Goal: Complete application form

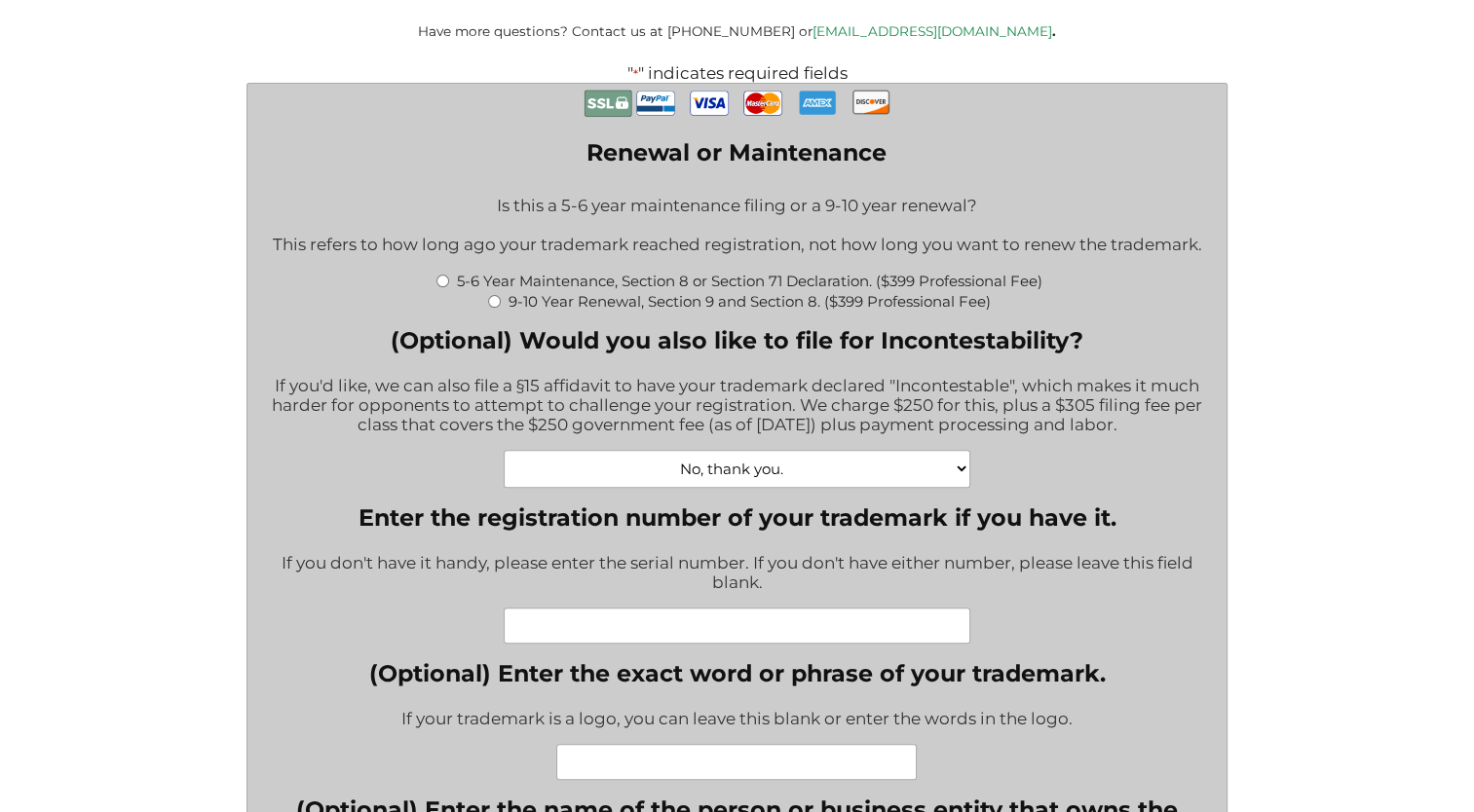
scroll to position [584, 0]
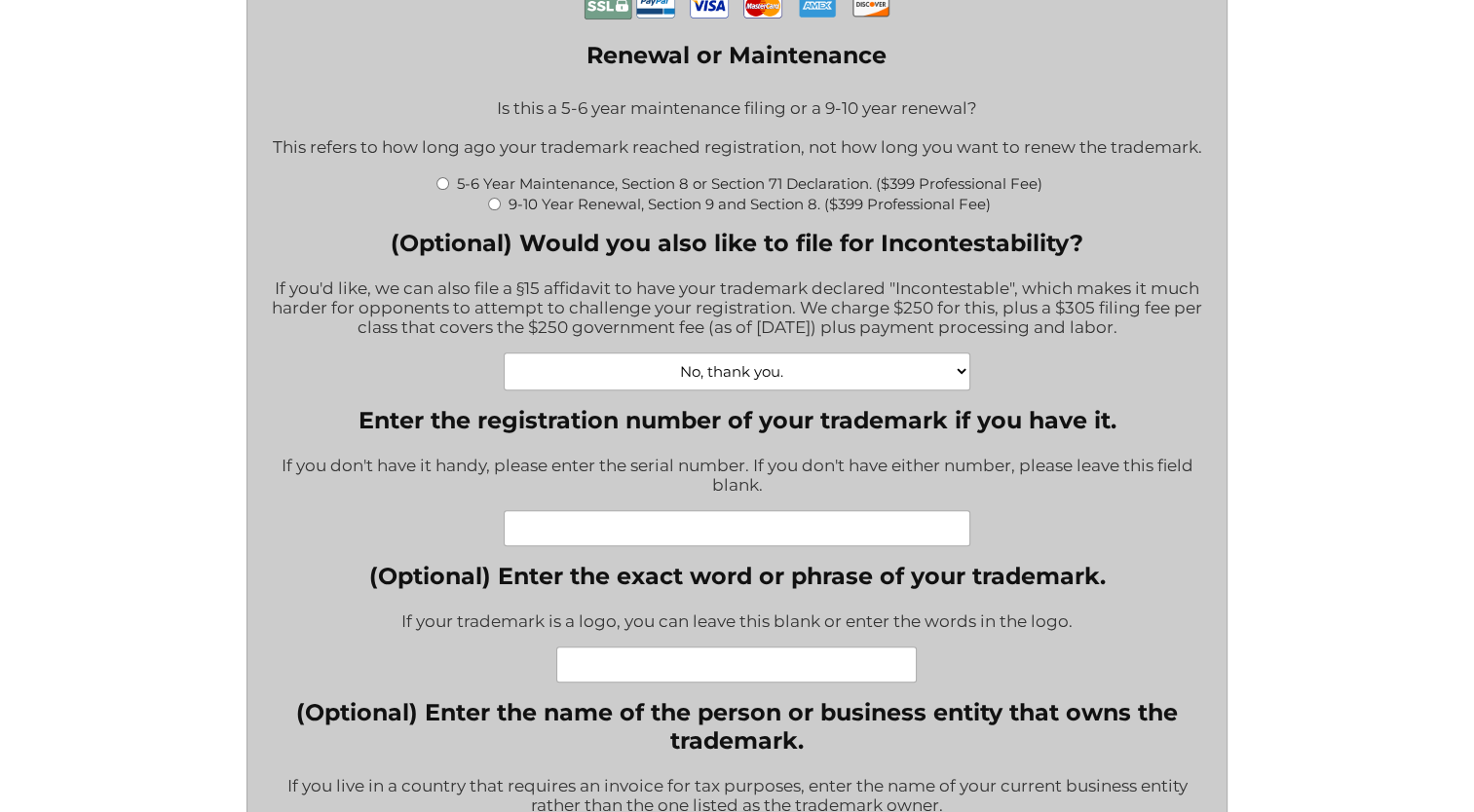
click at [730, 378] on select "No, thank you. Yes, Incontestability for one class. ($555) Yes, Incontestabilit…" at bounding box center [738, 371] width 468 height 38
click at [1026, 390] on div "No, thank you. Yes, Incontestability for one class. ($555) Yes, Incontestabilit…" at bounding box center [738, 371] width 951 height 38
click at [823, 388] on select "No, thank you. Yes, Incontestability for one class. ($555) Yes, Incontestabilit…" at bounding box center [738, 371] width 468 height 38
select select "Yes, Incontestability for three classes. ($1165)|1165"
click at [504, 363] on select "No, thank you. Yes, Incontestability for one class. ($555) Yes, Incontestabilit…" at bounding box center [738, 371] width 468 height 38
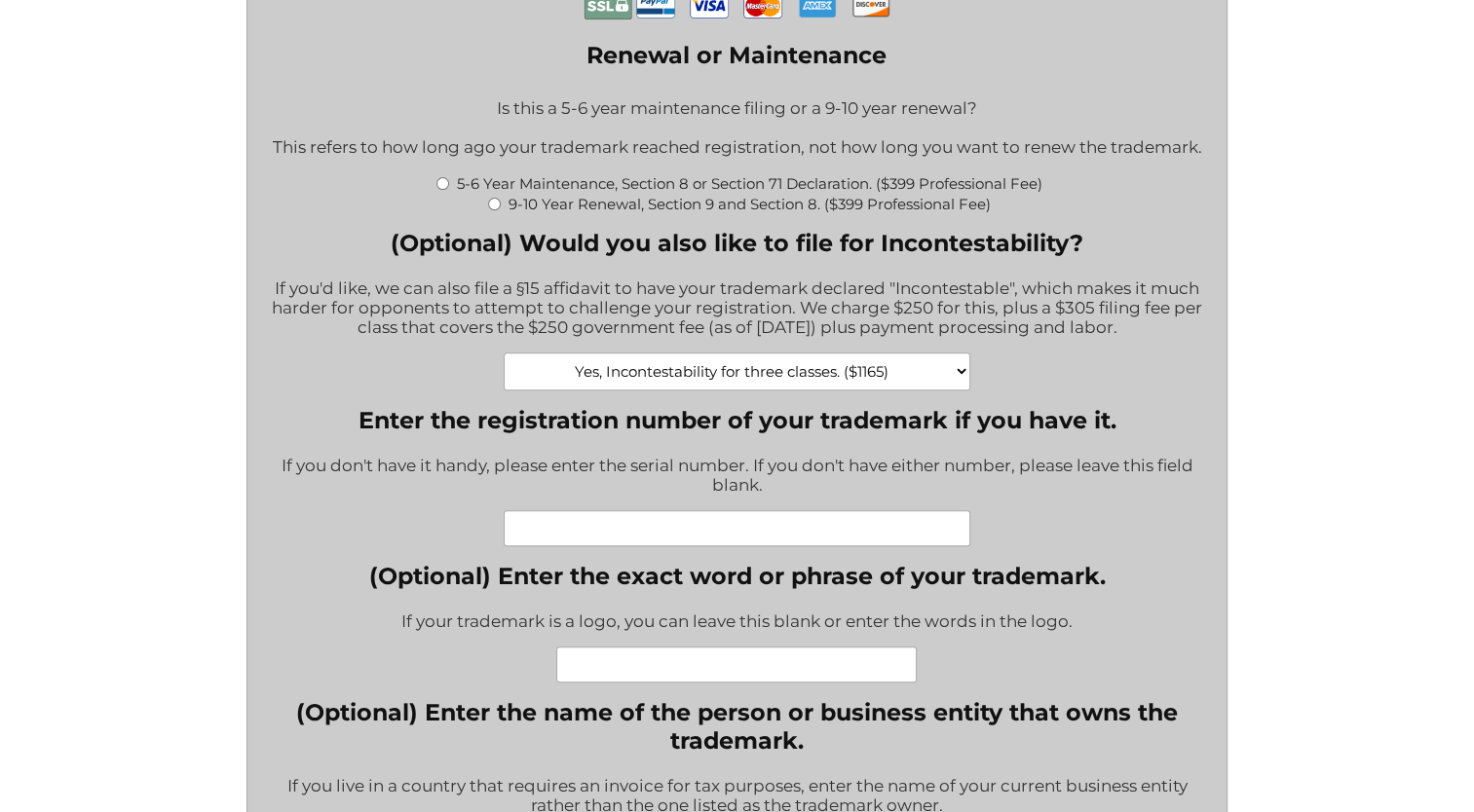
type input "$1,165.00"
click at [884, 376] on select "No, thank you. Yes, Incontestability for one class. ($555) Yes, Incontestabilit…" at bounding box center [738, 371] width 468 height 38
click at [1055, 347] on div "If you'd like, we can also file a §15 affidavit to have your trademark declared…" at bounding box center [738, 309] width 951 height 87
click at [692, 381] on select "No, thank you. Yes, Incontestability for one class. ($555) Yes, Incontestabilit…" at bounding box center [738, 371] width 468 height 38
select select "Yes, Incontestability for one class. ($555)|555"
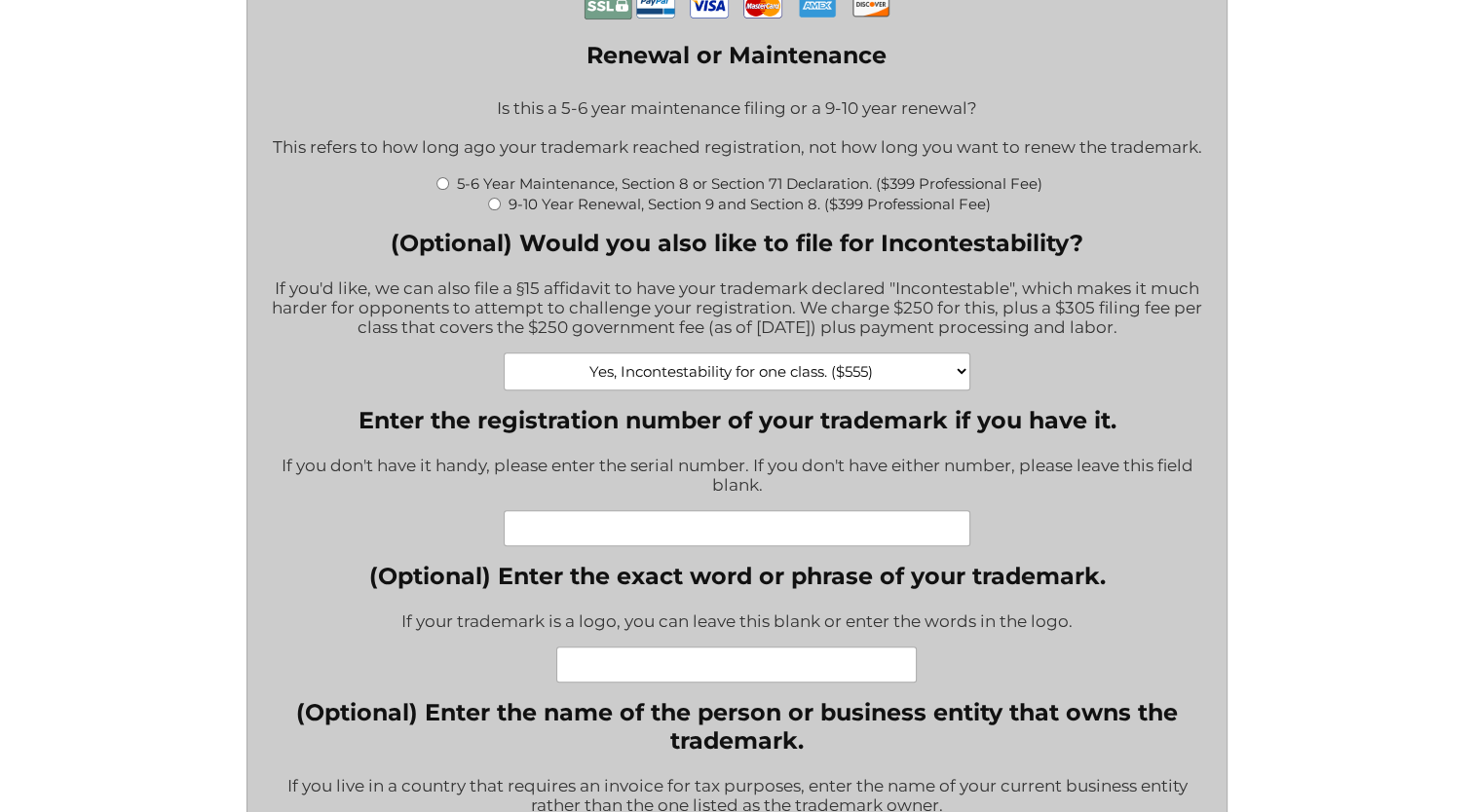
click at [504, 363] on select "No, thank you. Yes, Incontestability for one class. ($555) Yes, Incontestabilit…" at bounding box center [738, 371] width 468 height 38
type input "$555.00"
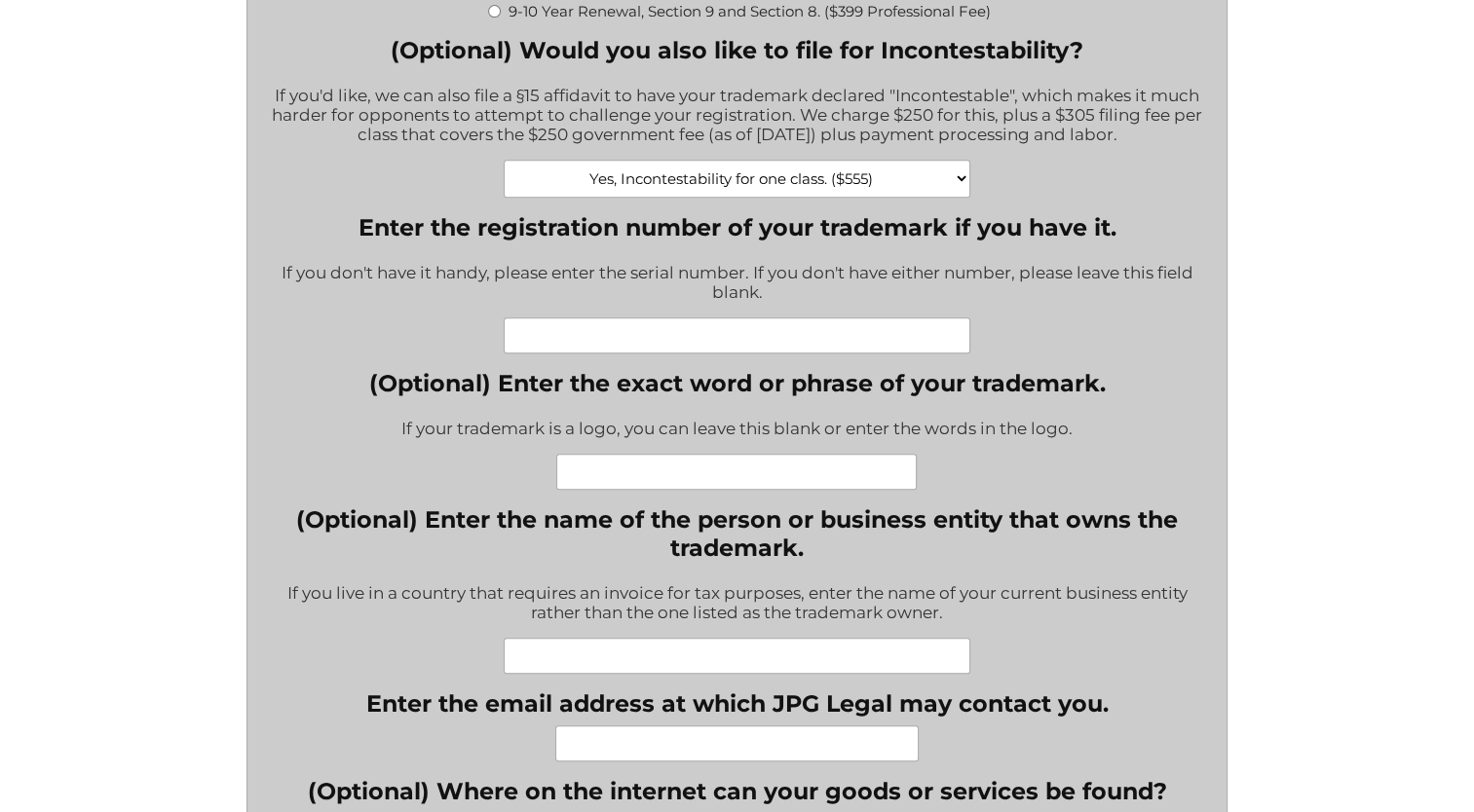
scroll to position [779, 0]
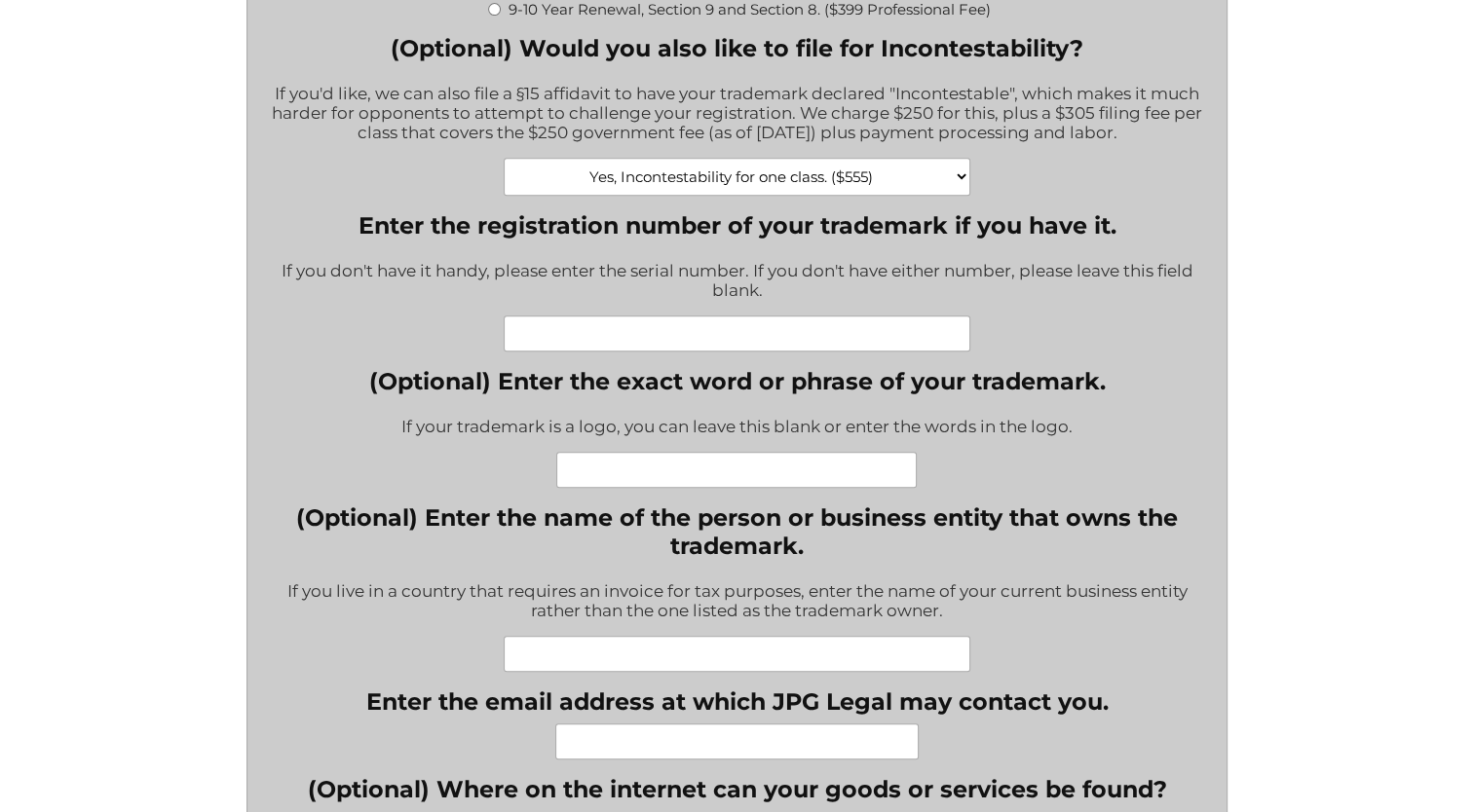
click at [622, 340] on input "Enter the registration number of your trademark if you have it." at bounding box center [738, 334] width 468 height 36
paste input "88803184"
click at [721, 466] on input "(Optional) Enter the exact word or phrase of your trademark." at bounding box center [736, 470] width 360 height 36
click at [787, 336] on input "88803184" at bounding box center [738, 334] width 468 height 36
paste input "88803186"
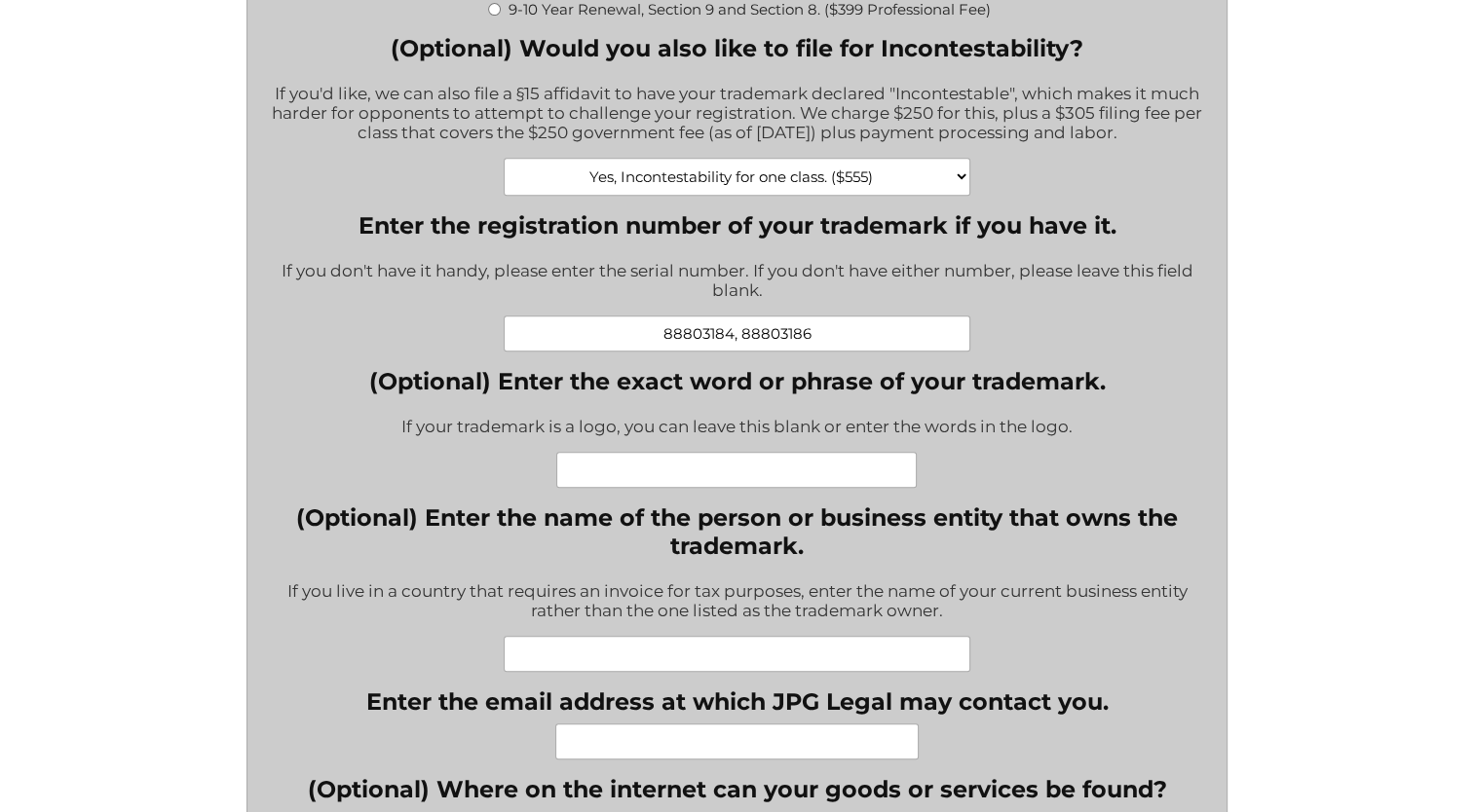
type input "88803184, 88803186"
click at [718, 477] on input "(Optional) Enter the exact word or phrase of your trademark." at bounding box center [736, 470] width 360 height 36
paste input "wordmarkWOOD COUTURE"
drag, startPoint x: 714, startPoint y: 481, endPoint x: 522, endPoint y: 473, distance: 192.2
click at [522, 473] on div "wordmarkWOOD COUTURE" at bounding box center [736, 470] width 737 height 36
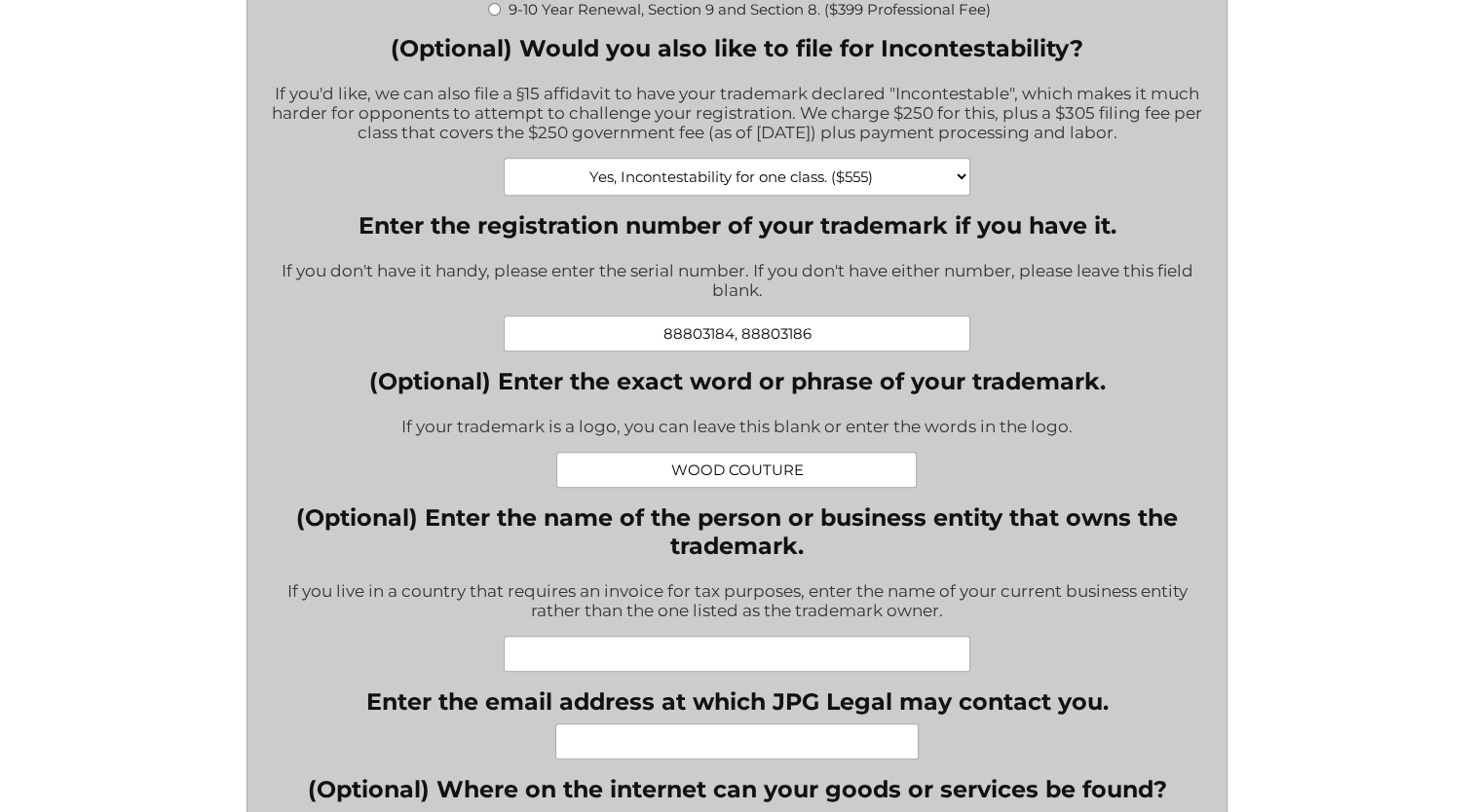
scroll to position [974, 0]
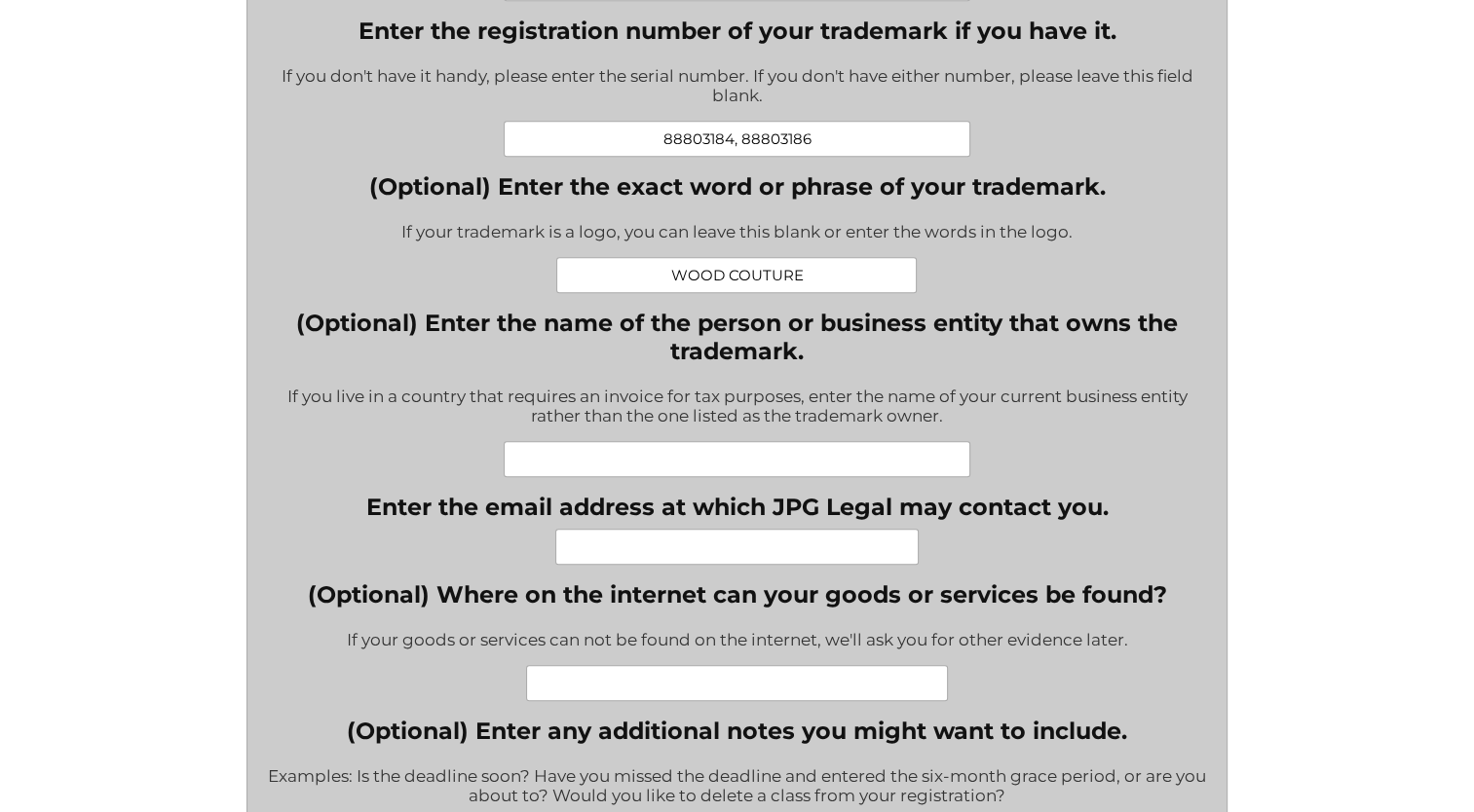
type input "WOOD COUTURE"
click at [710, 474] on input "(Optional) Enter the name of the person or business entity that owns the tradem…" at bounding box center [738, 459] width 468 height 36
paste input "Wood Couture LLC (LIMITED LIABILITY COMPANY; [US_STATE], [GEOGRAPHIC_DATA])"
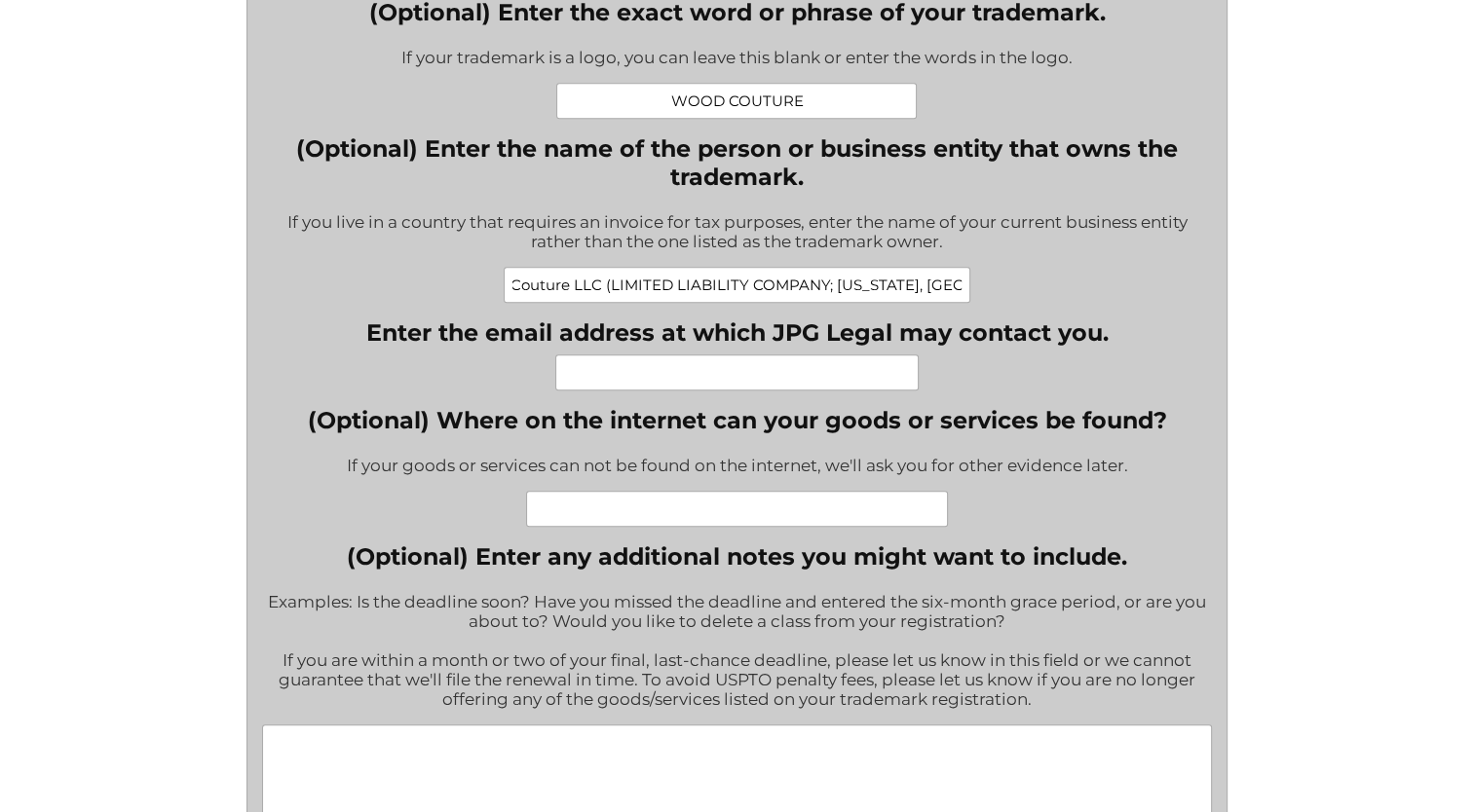
scroll to position [1169, 0]
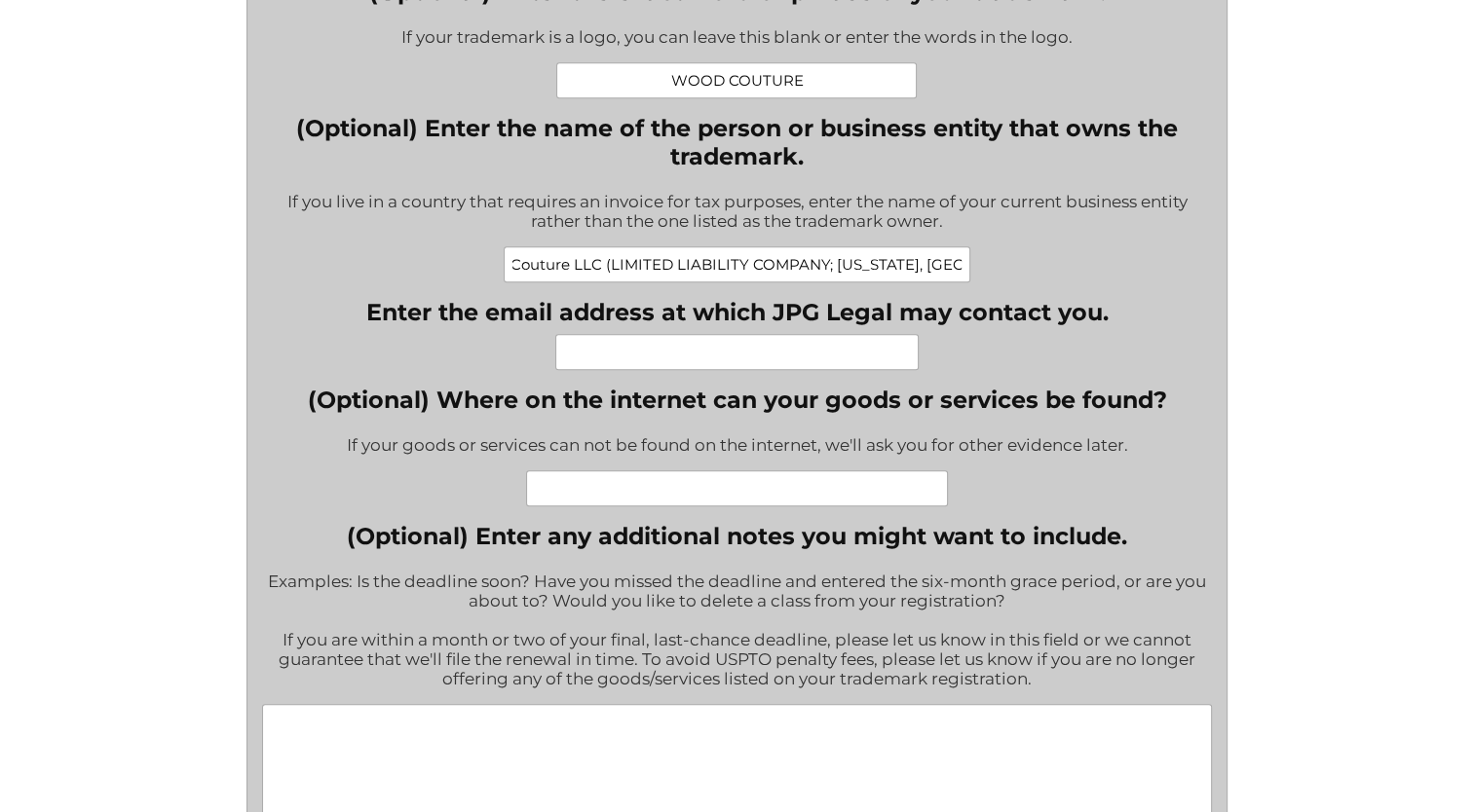
type input "Wood Couture LLC (LIMITED LIABILITY COMPANY; [US_STATE], [GEOGRAPHIC_DATA])"
click at [682, 364] on input "Enter the email address at which JPG Legal may contact you." at bounding box center [736, 351] width 363 height 36
type input "[EMAIL_ADDRESS][DOMAIN_NAME]"
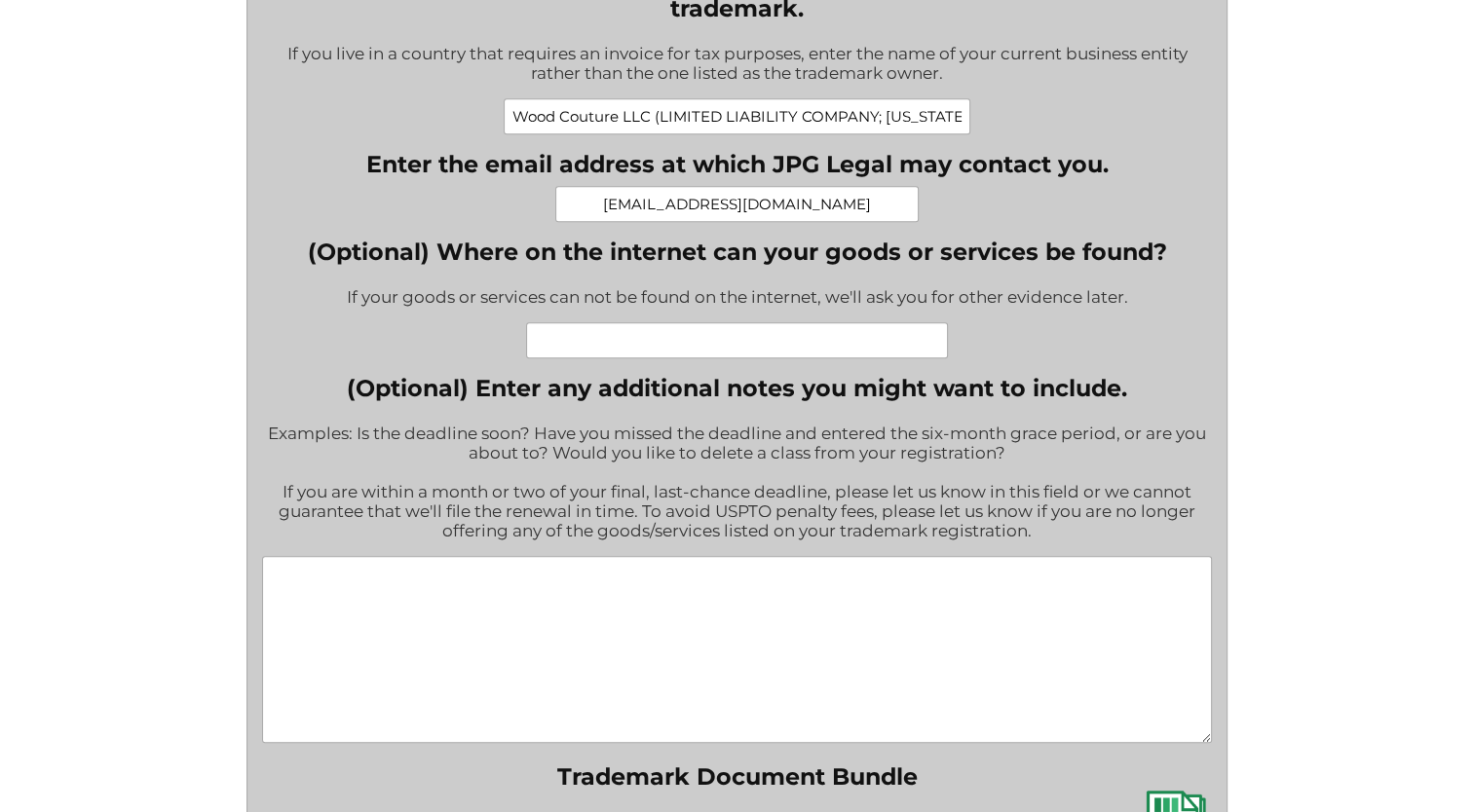
scroll to position [1364, 0]
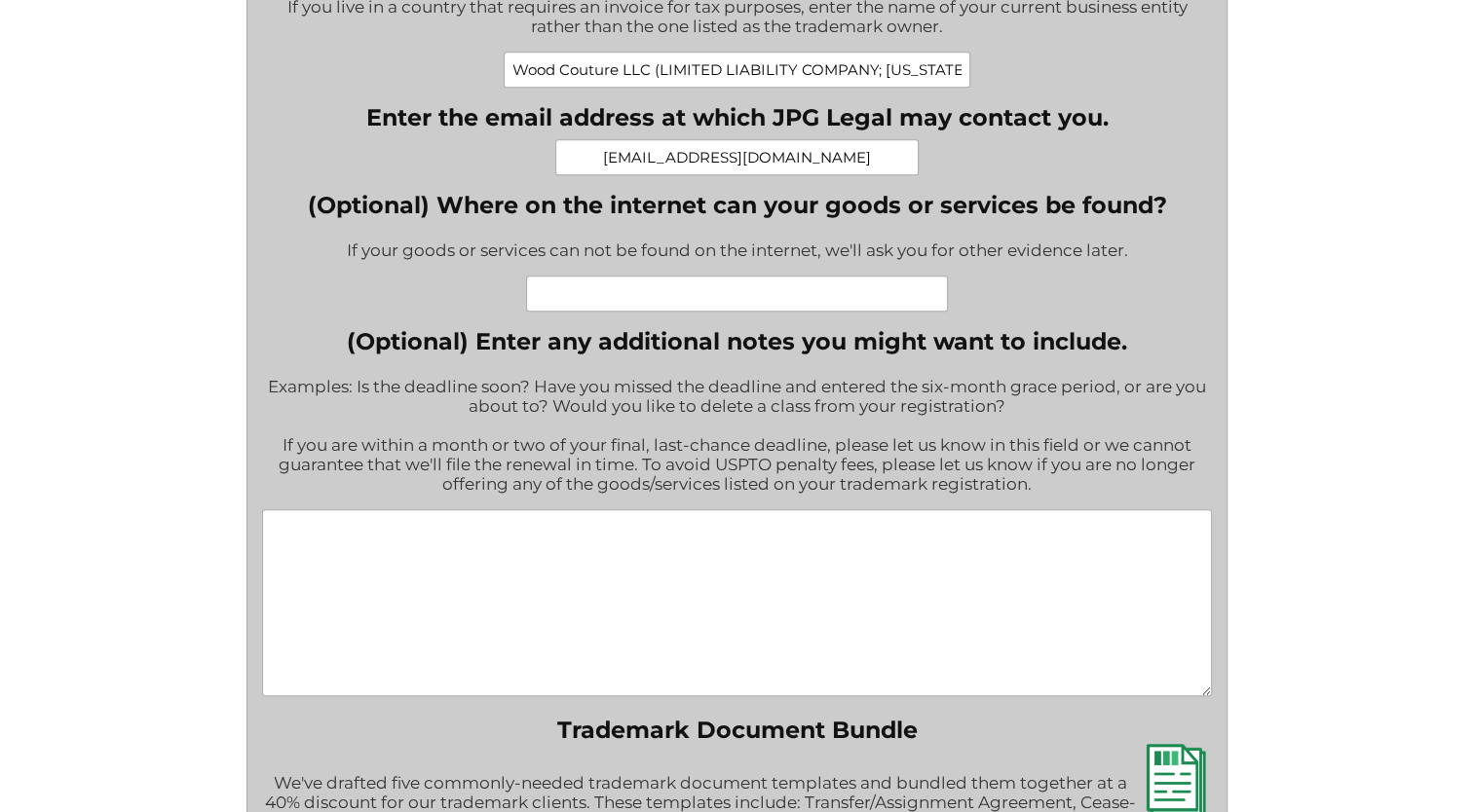
click at [639, 564] on textarea "(Optional) Enter any additional notes you might want to include." at bounding box center [738, 603] width 951 height 187
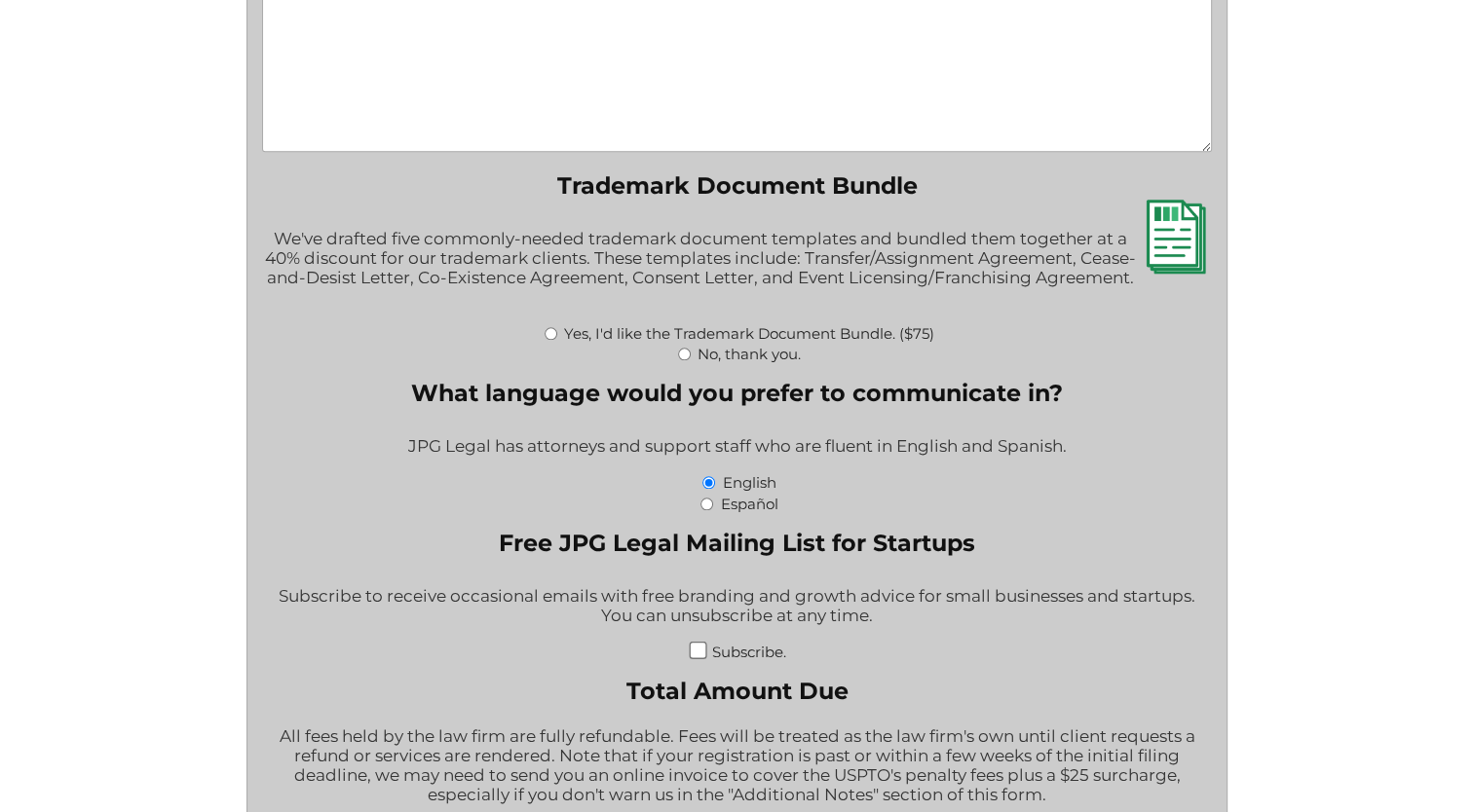
scroll to position [1948, 0]
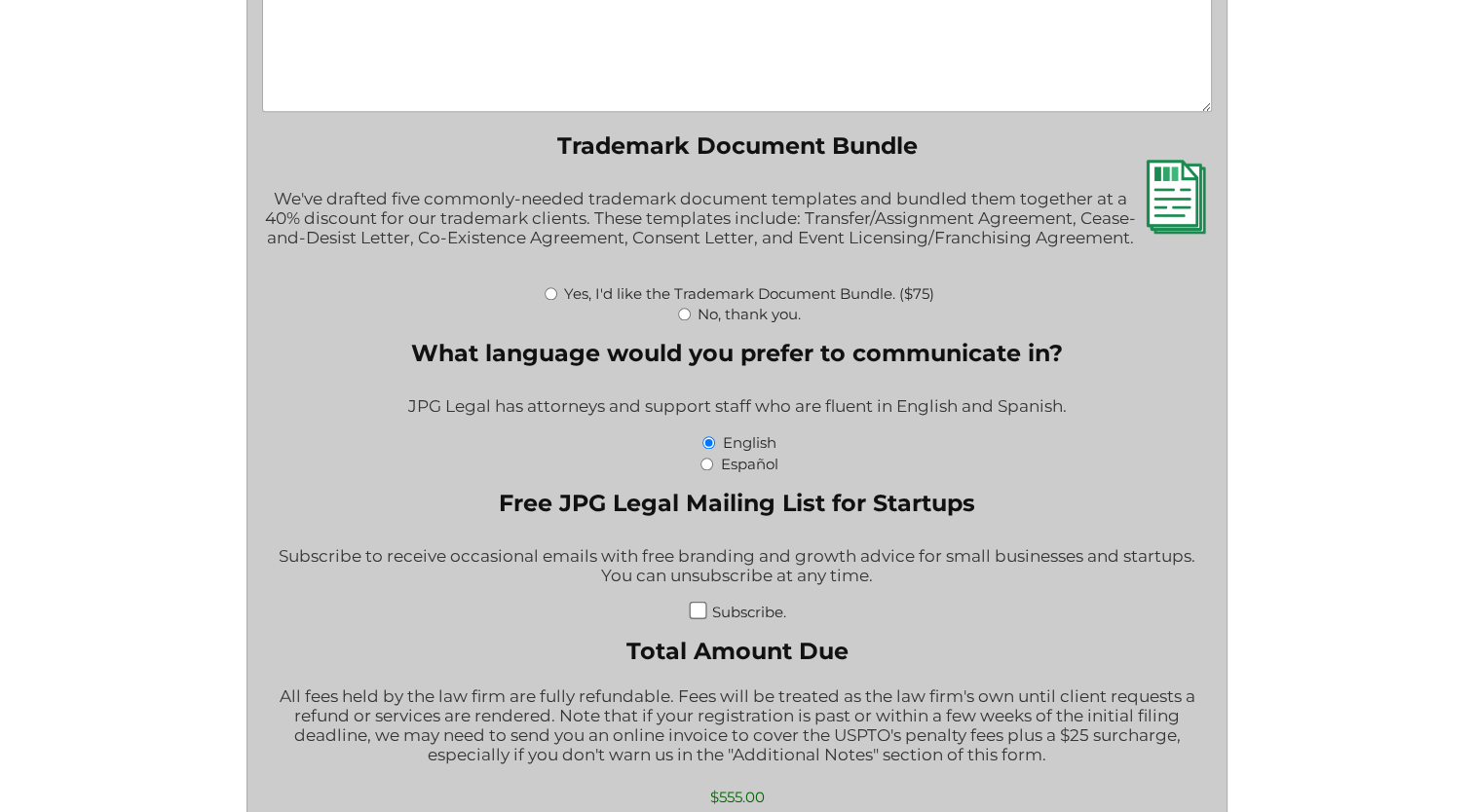
click at [551, 300] on input "Yes, I'd like the Trademark Document Bundle. ($75)" at bounding box center [551, 293] width 13 height 13
radio input "true"
type input "$630.00"
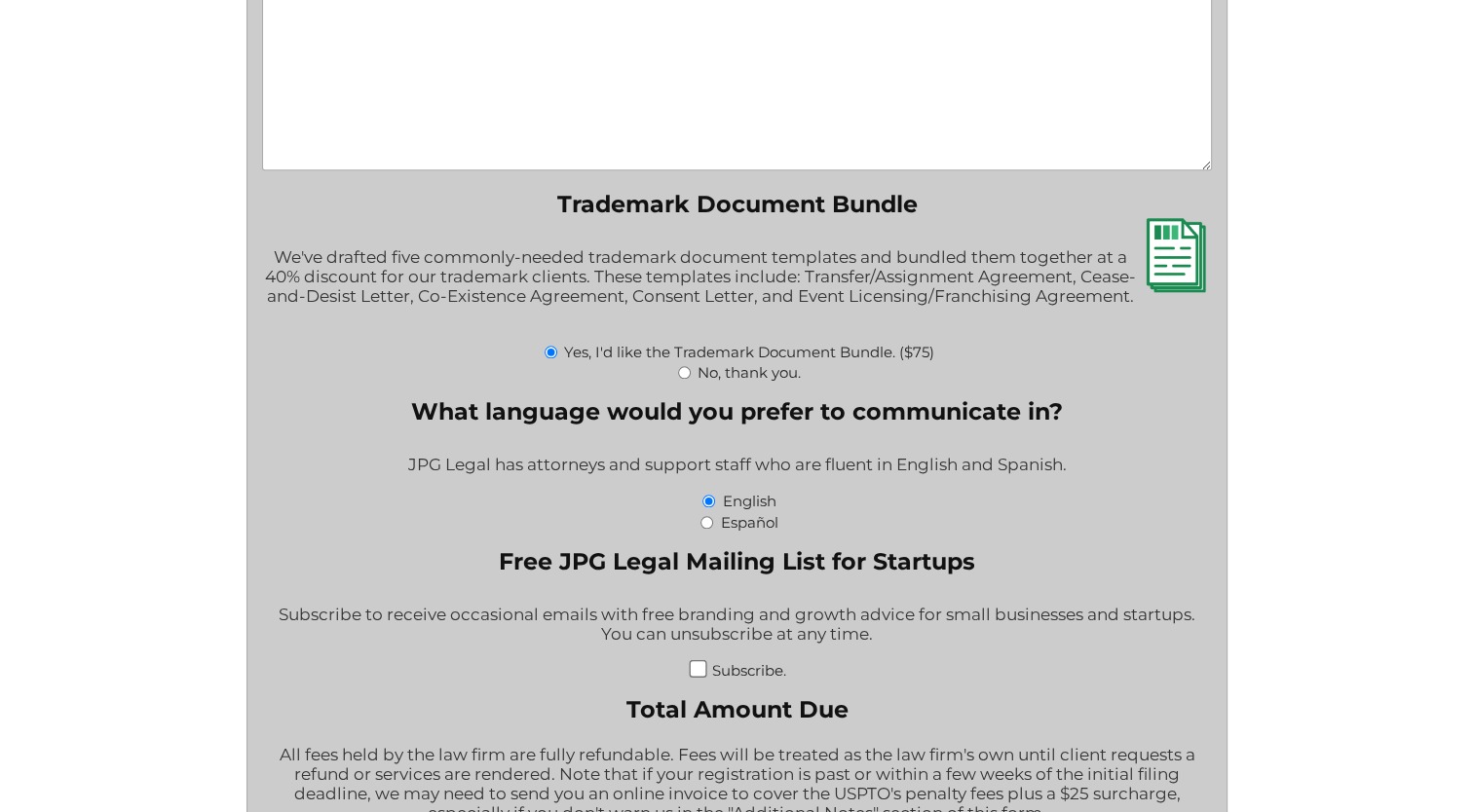
scroll to position [1851, 0]
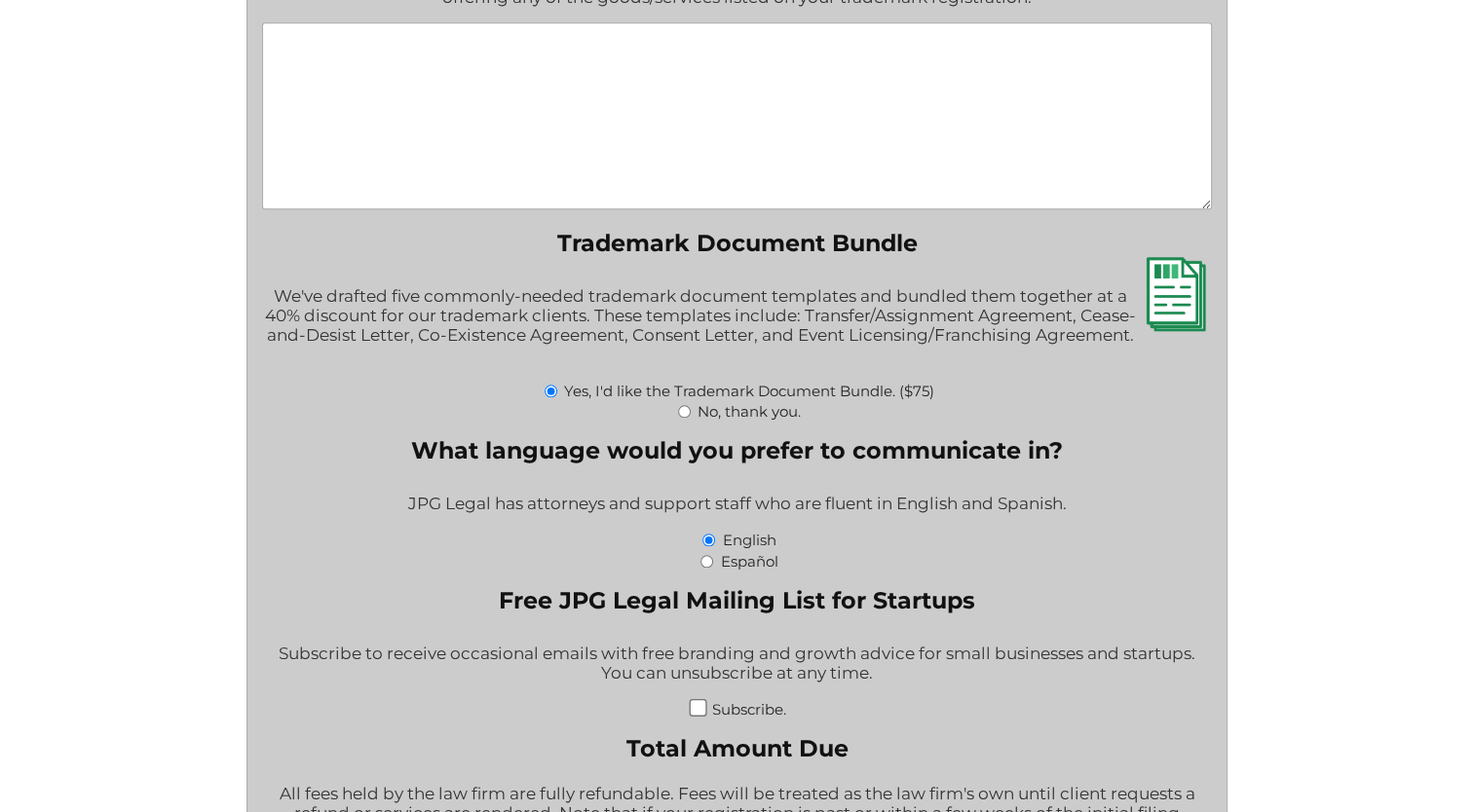
click at [694, 421] on div "No, thank you." at bounding box center [738, 410] width 951 height 21
click at [686, 418] on input "No, thank you." at bounding box center [684, 411] width 13 height 13
radio input "true"
type input "$555.00"
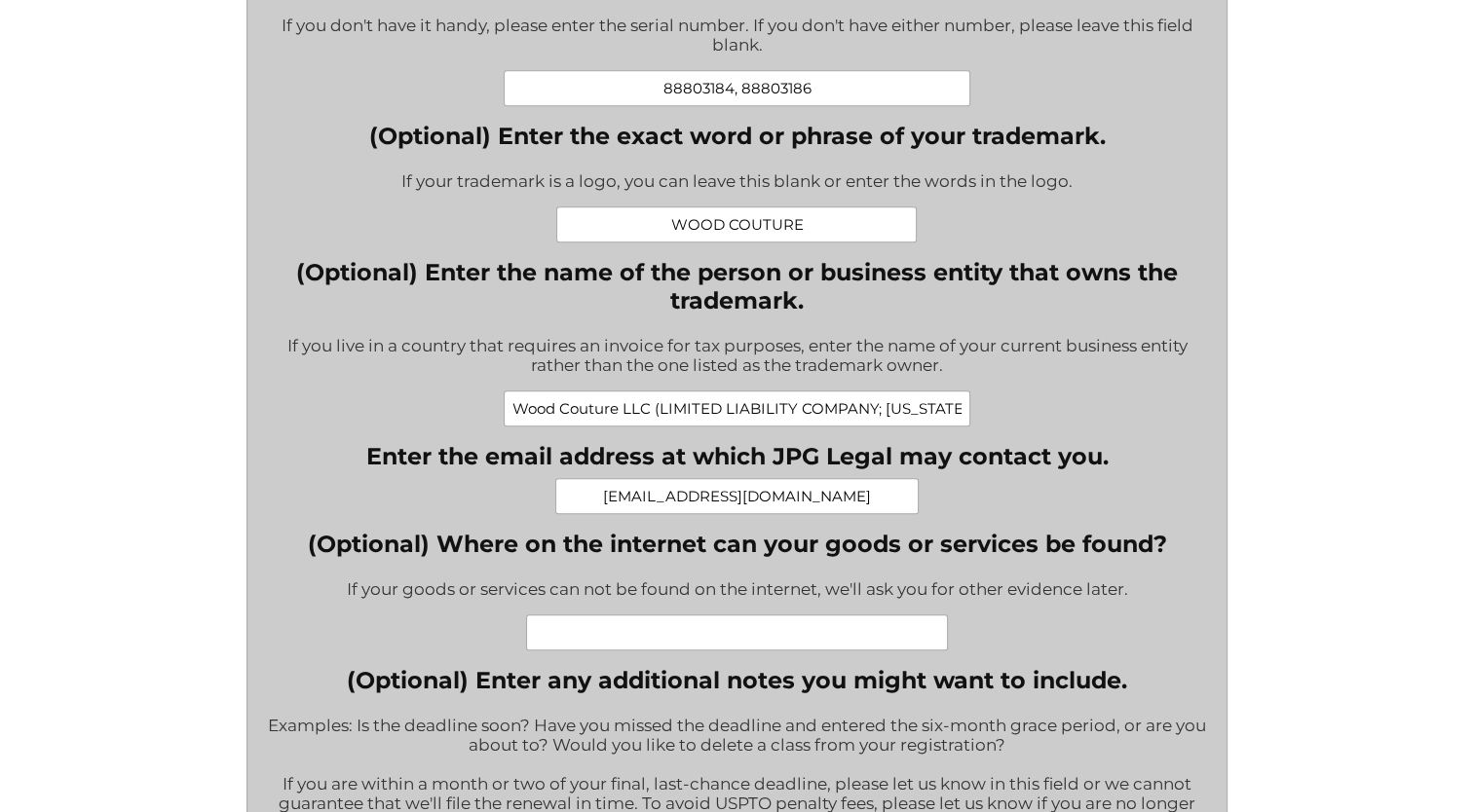
scroll to position [1169, 0]
